Goal: Information Seeking & Learning: Check status

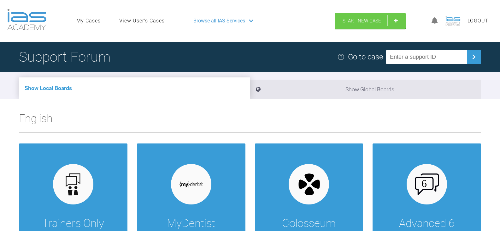
click at [143, 20] on link "View User's Cases" at bounding box center [141, 21] width 45 height 8
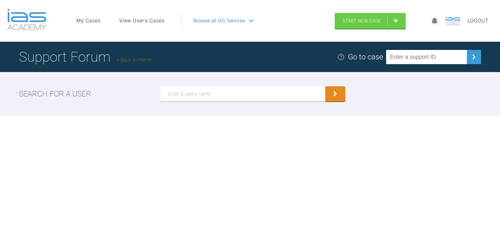
click at [197, 93] on input "text" at bounding box center [243, 93] width 165 height 15
paste input "Kirsten Andersen"
type input "Kirsten Andersen"
click at [325, 86] on button "submit" at bounding box center [335, 93] width 20 height 15
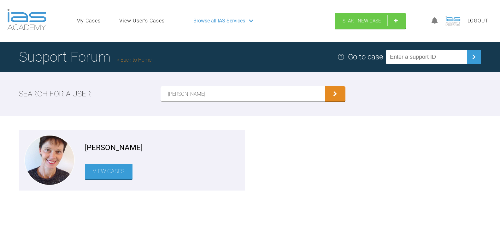
click at [117, 177] on link "View Cases" at bounding box center [109, 170] width 48 height 15
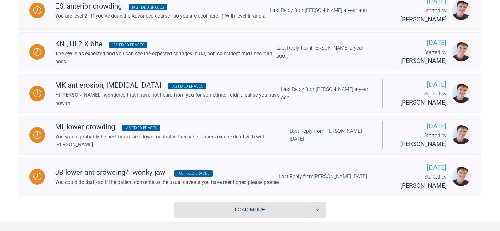
scroll to position [852, 0]
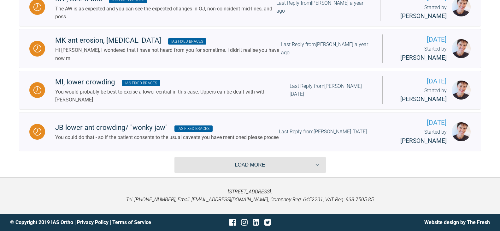
click at [266, 164] on button "Load more" at bounding box center [249, 165] width 151 height 16
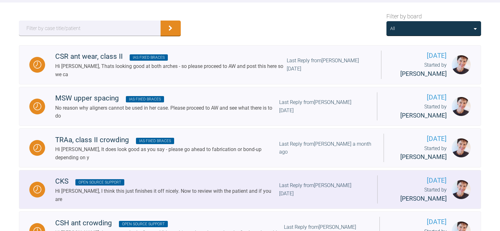
scroll to position [96, 0]
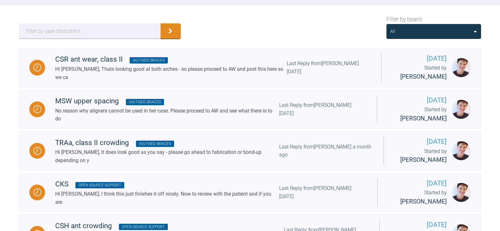
click at [453, 31] on div "All" at bounding box center [433, 31] width 87 height 7
